Goal: Find specific page/section: Find specific page/section

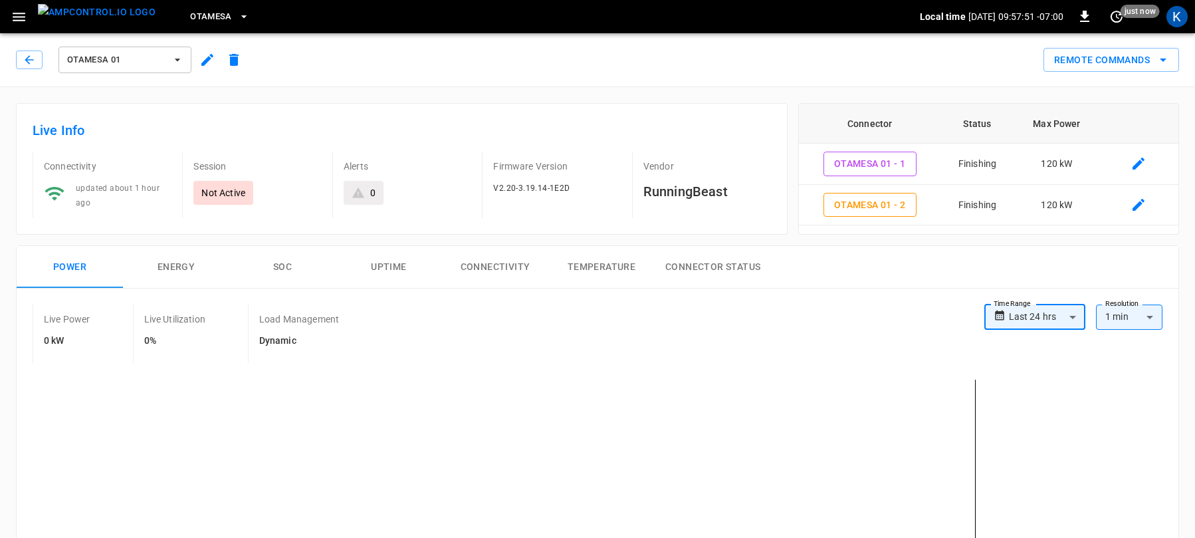
click at [126, 62] on span "OtaMesa 01" at bounding box center [116, 59] width 98 height 15
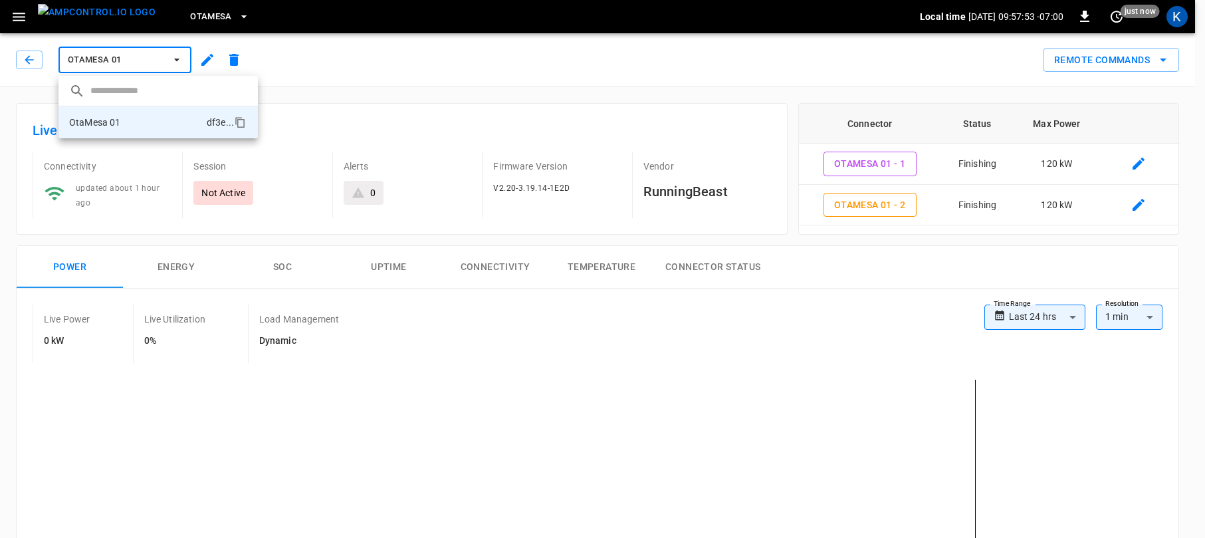
click at [183, 14] on div at bounding box center [602, 269] width 1205 height 538
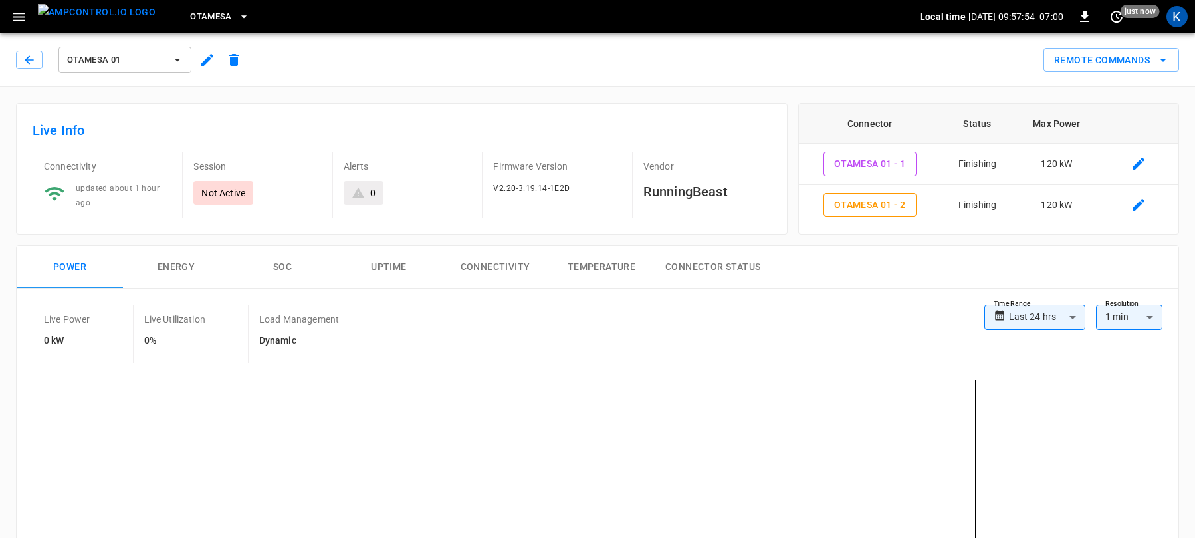
click at [190, 14] on span "OtaMesa" at bounding box center [211, 16] width 42 height 15
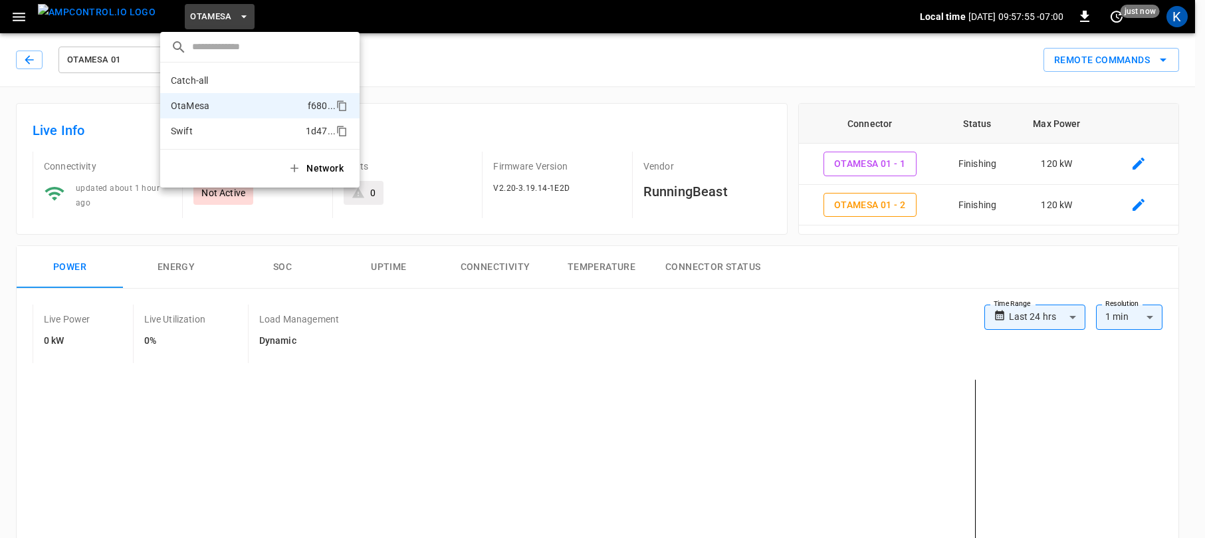
click at [194, 131] on p "Swift" at bounding box center [236, 130] width 130 height 13
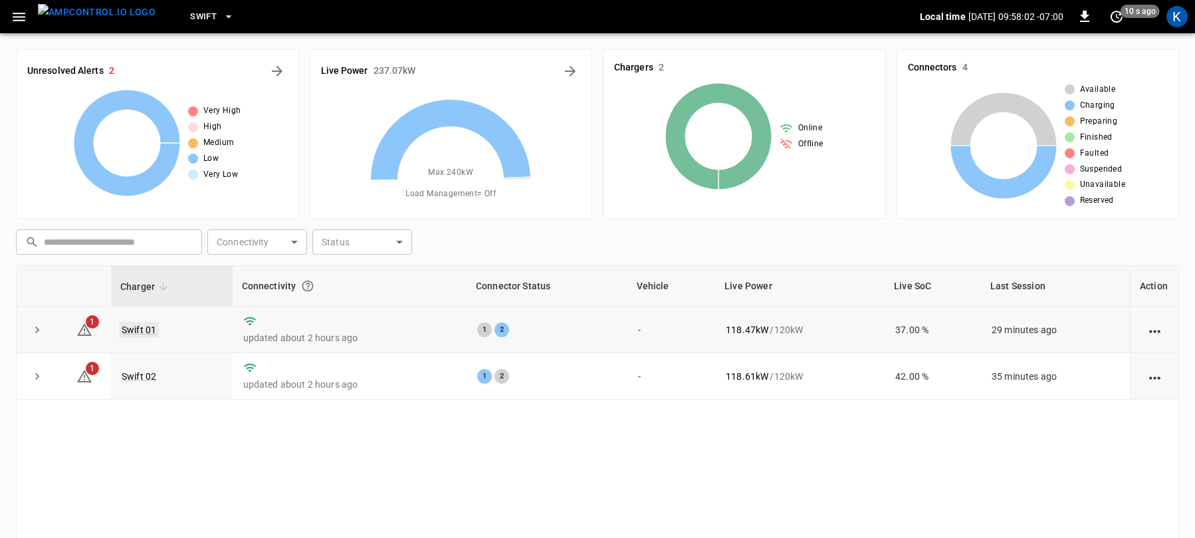
click at [139, 330] on link "Swift 01" at bounding box center [139, 330] width 40 height 16
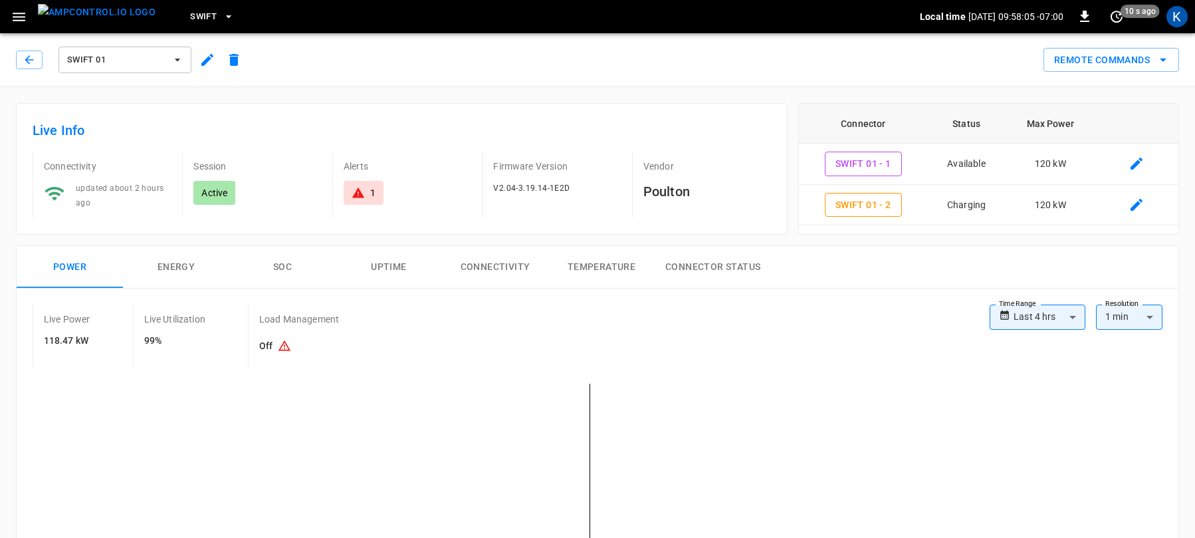
click at [421, 53] on div "Remote Commands" at bounding box center [712, 54] width 931 height 35
